Goal: Navigation & Orientation: Understand site structure

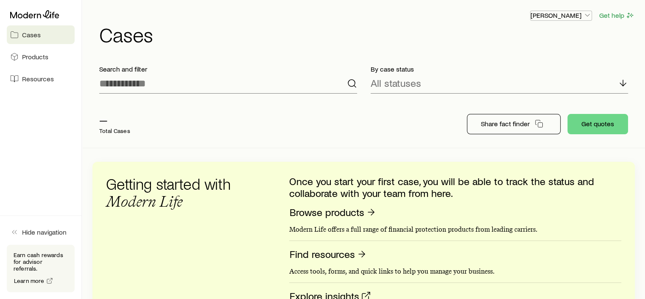
click at [567, 17] on p "[PERSON_NAME]" at bounding box center [561, 15] width 61 height 8
click at [549, 59] on span "Commission schedule" at bounding box center [541, 57] width 65 height 8
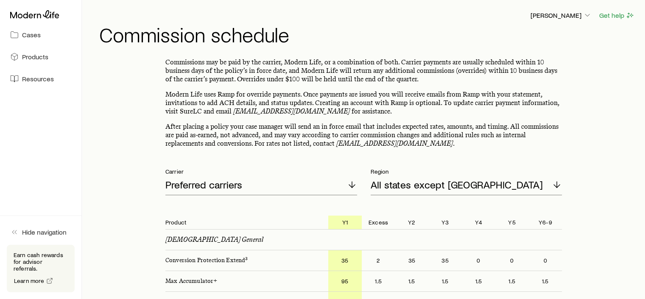
scroll to position [127, 0]
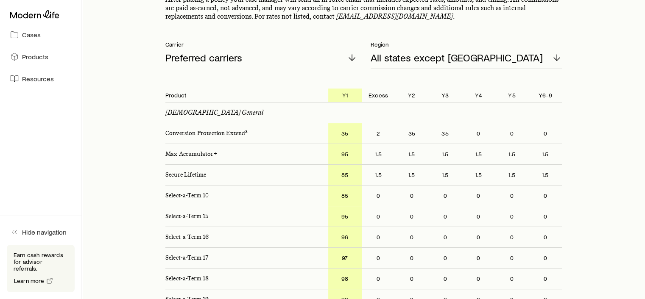
click at [453, 64] on div "All states except [GEOGRAPHIC_DATA]" at bounding box center [467, 58] width 192 height 20
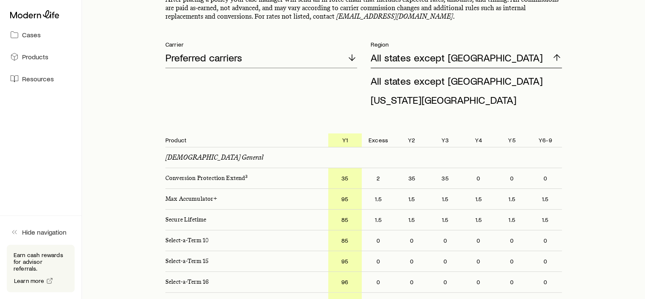
click at [453, 64] on div "All states except [GEOGRAPHIC_DATA]" at bounding box center [467, 58] width 192 height 20
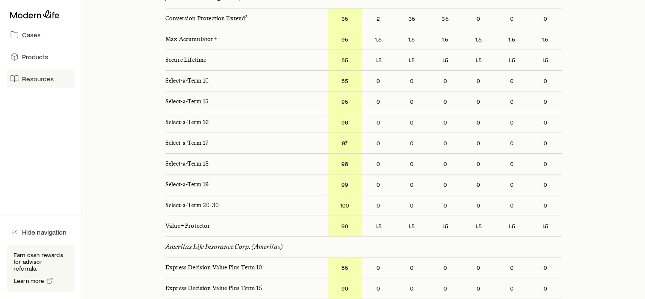
scroll to position [0, 0]
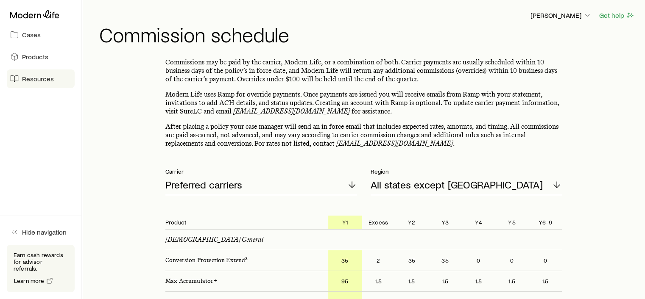
click at [35, 77] on span "Resources" at bounding box center [38, 79] width 32 height 8
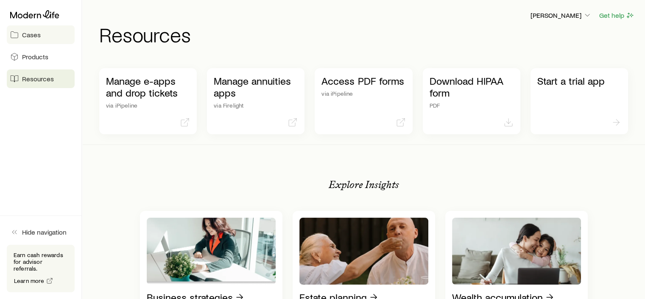
click at [36, 32] on span "Cases" at bounding box center [31, 35] width 19 height 8
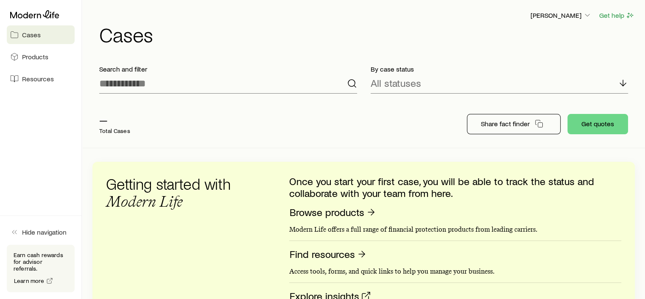
click at [33, 89] on div "Cases Products Resources" at bounding box center [40, 47] width 81 height 95
click at [35, 83] on span "Resources" at bounding box center [38, 79] width 32 height 8
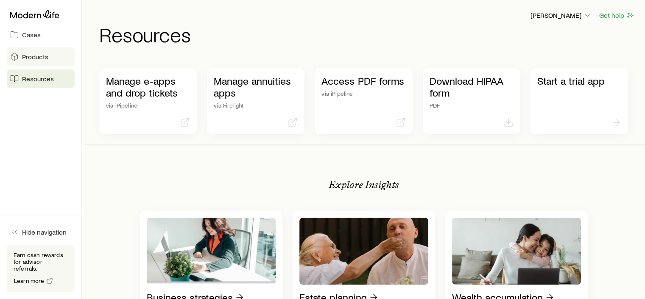
click at [34, 50] on link "Products" at bounding box center [41, 57] width 68 height 19
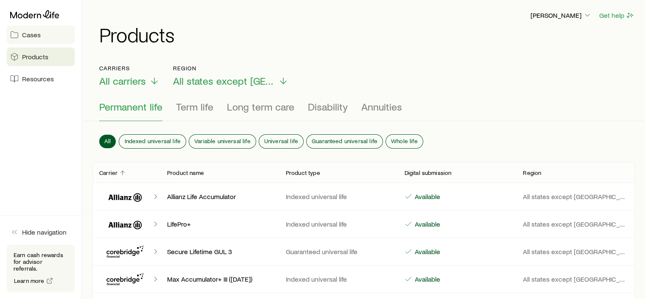
click at [35, 33] on span "Cases" at bounding box center [31, 35] width 19 height 8
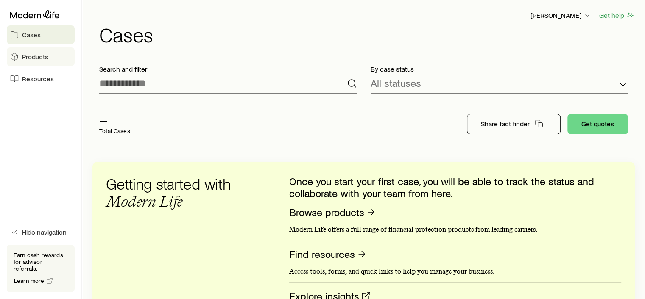
click at [33, 61] on span "Products" at bounding box center [35, 57] width 26 height 8
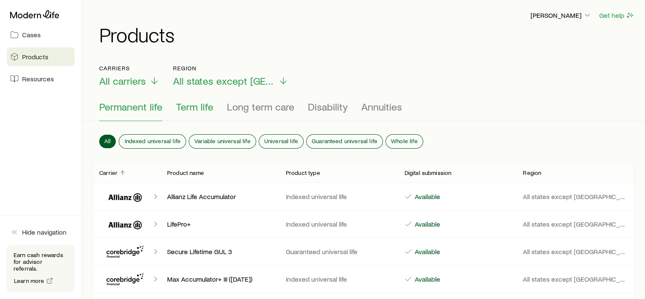
click at [189, 105] on span "Term life" at bounding box center [194, 107] width 37 height 12
